Goal: Find specific page/section: Find specific page/section

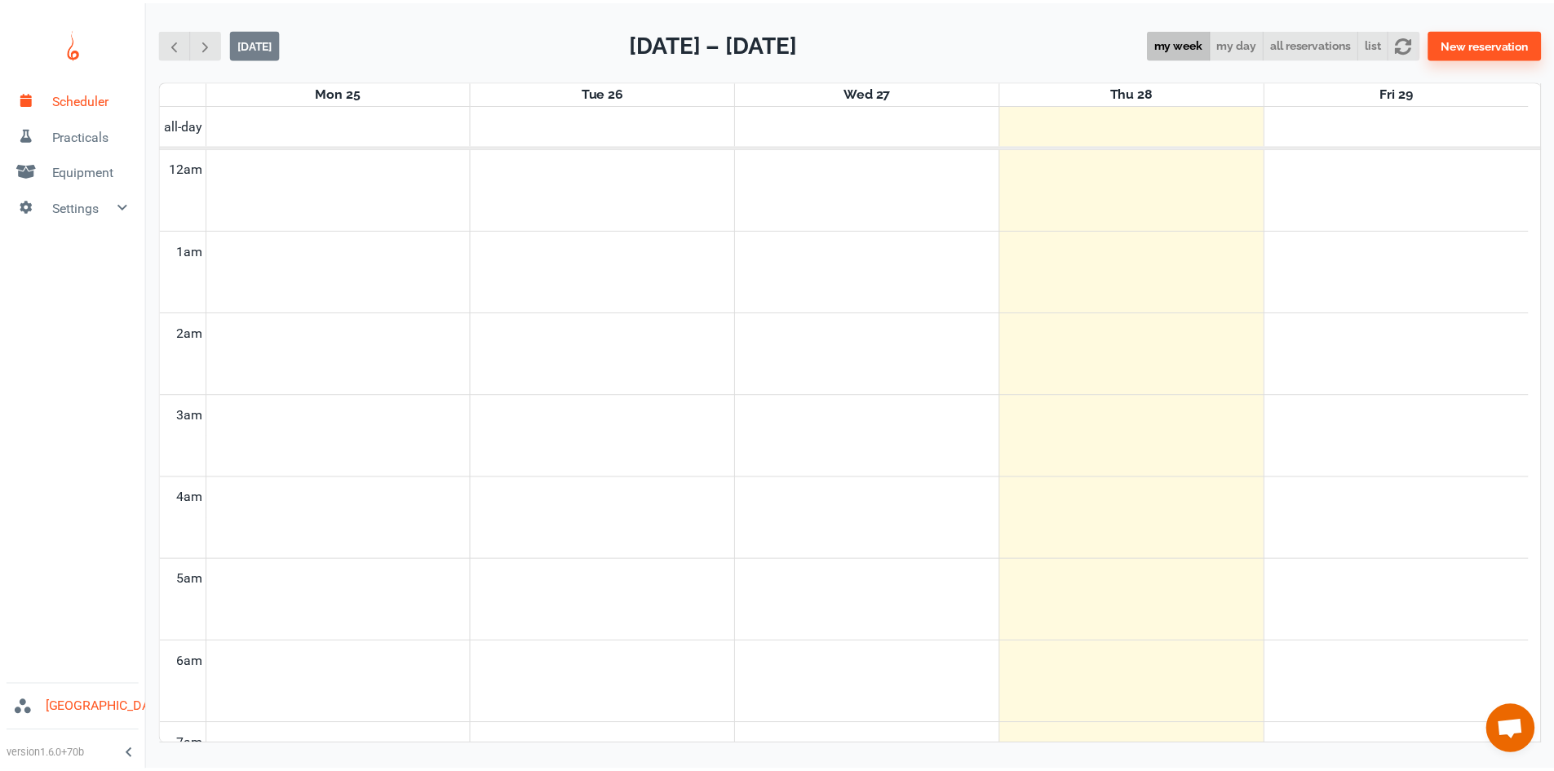
scroll to position [660, 0]
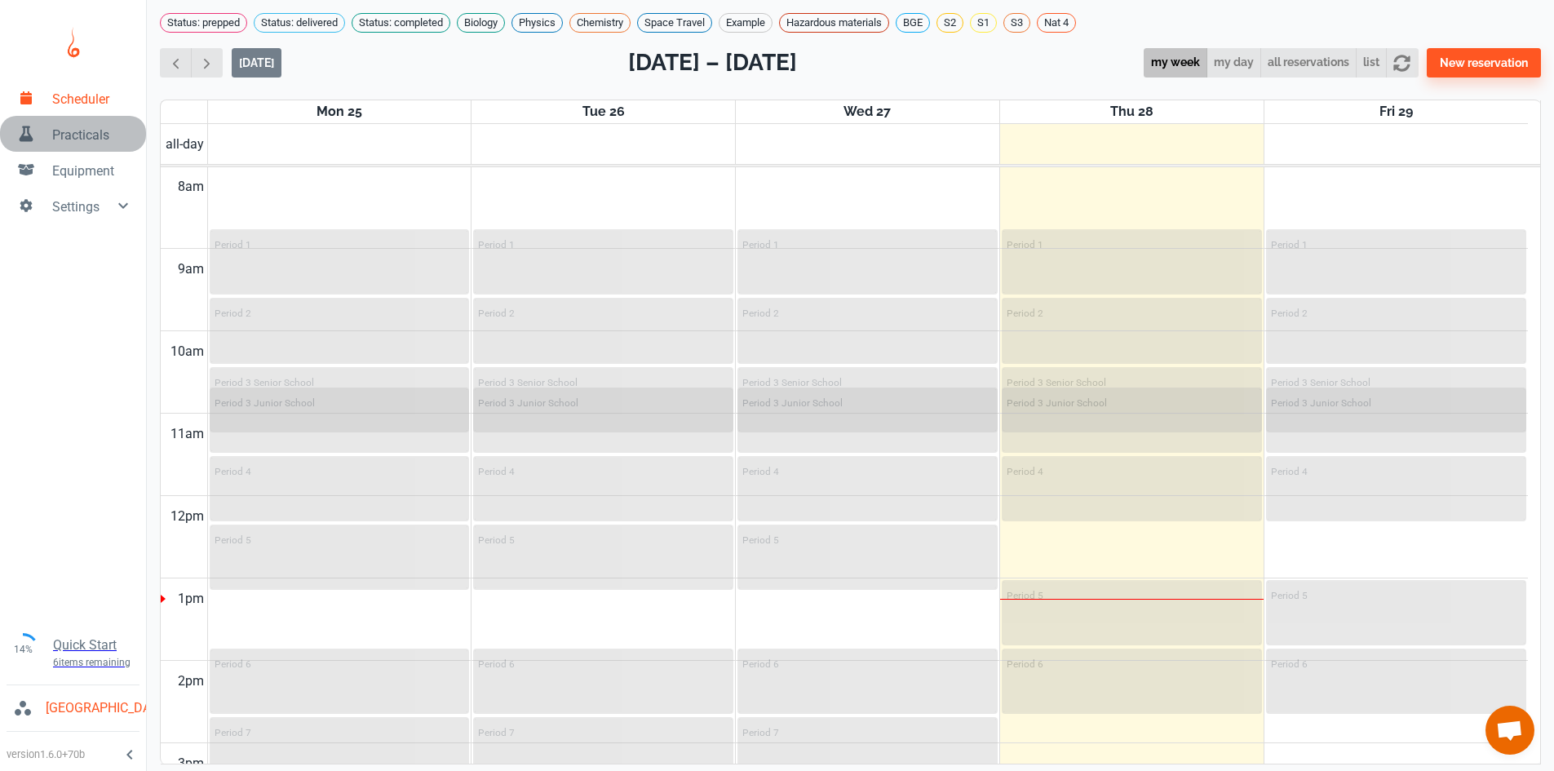
click at [89, 124] on link "Practicals" at bounding box center [73, 134] width 146 height 36
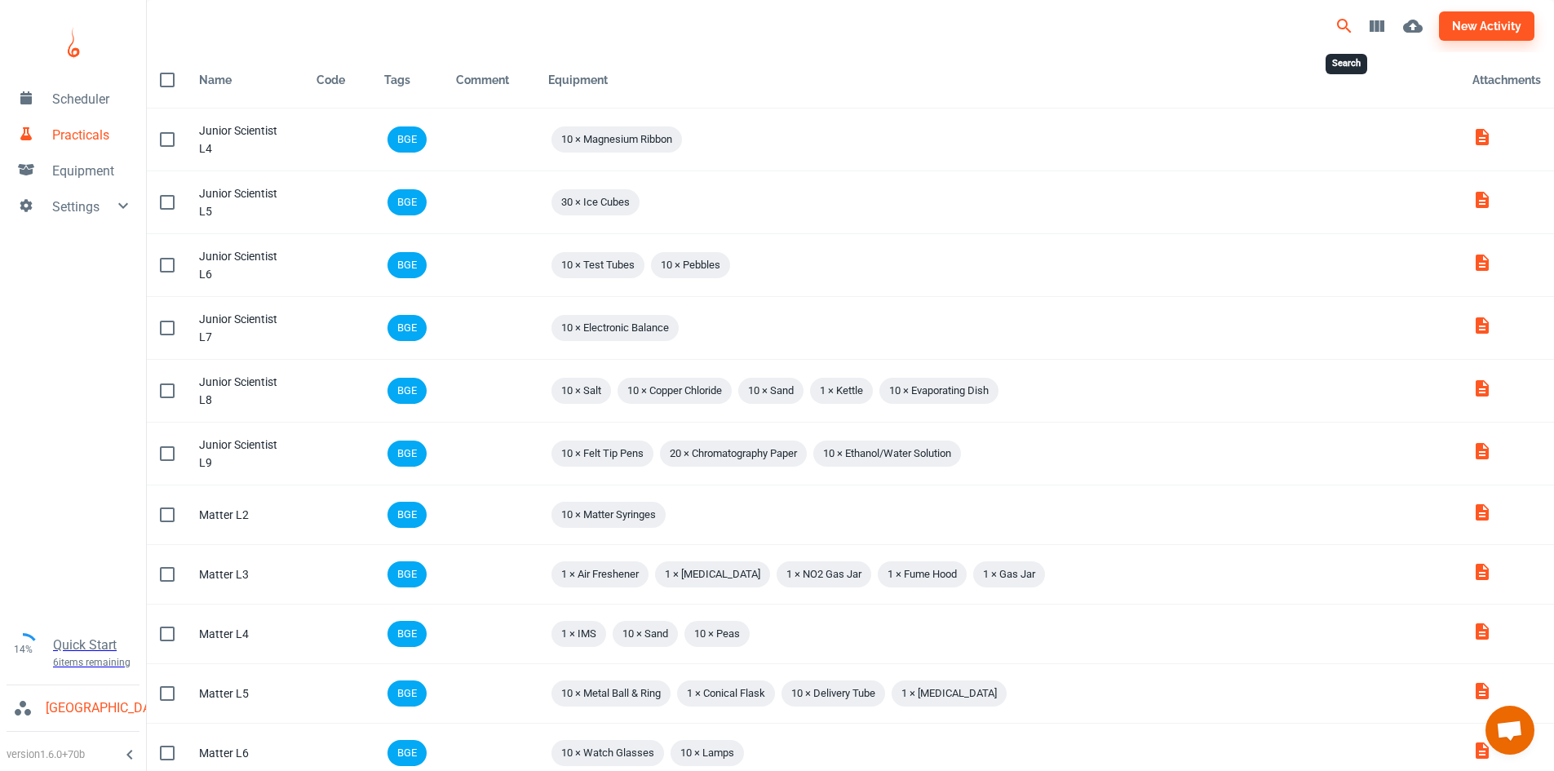
click at [1348, 31] on icon "Search" at bounding box center [1345, 26] width 20 height 20
click at [538, 11] on div "Table Toolbar" at bounding box center [512, 26] width 693 height 33
click at [538, 18] on input "Search" at bounding box center [446, 26] width 507 height 26
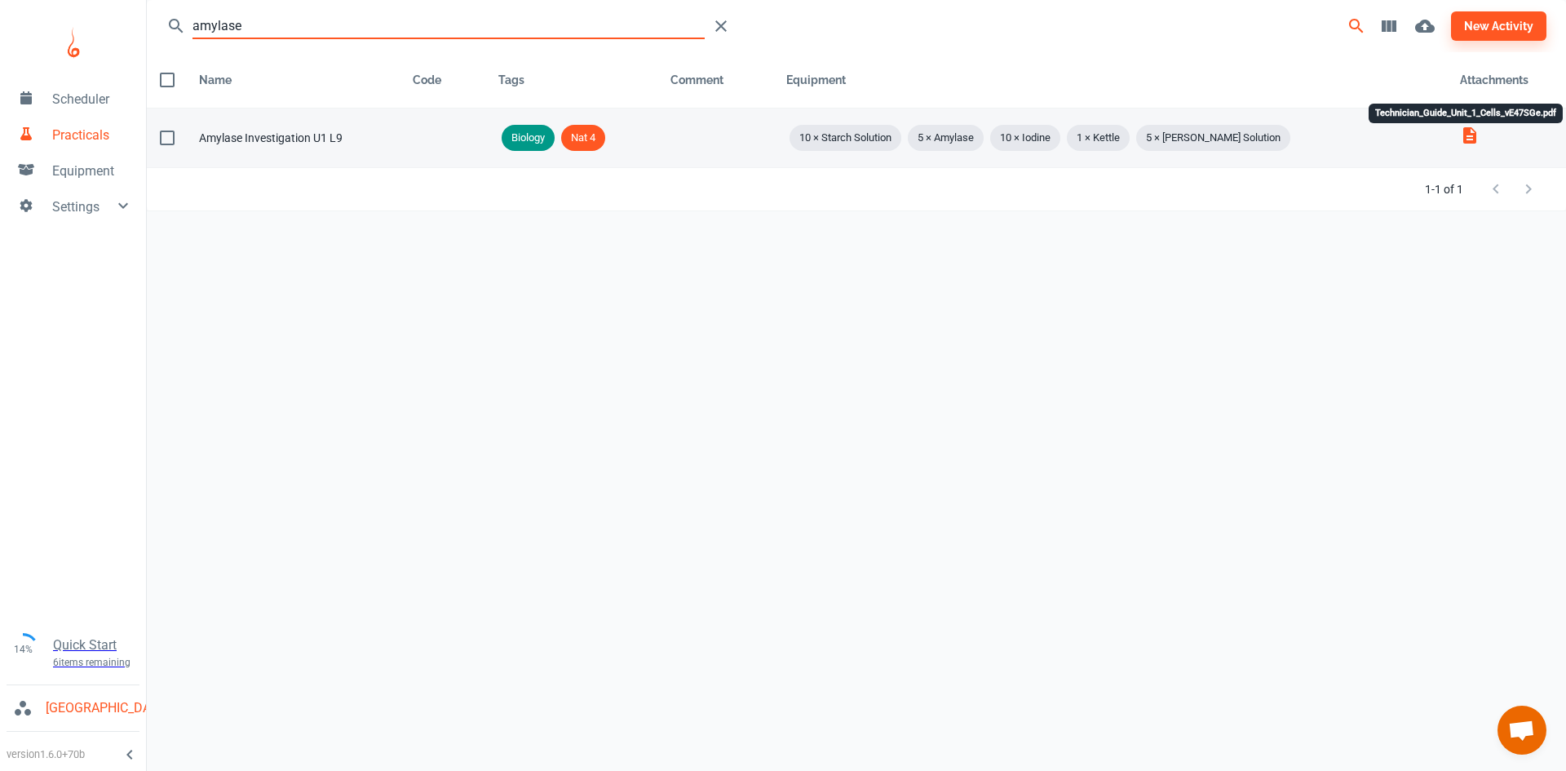
type input "amylase"
click at [1472, 137] on icon "Technician_Guide_Unit_1_Cells_vE47SGe.pdf" at bounding box center [1470, 136] width 20 height 20
